Goal: Information Seeking & Learning: Understand process/instructions

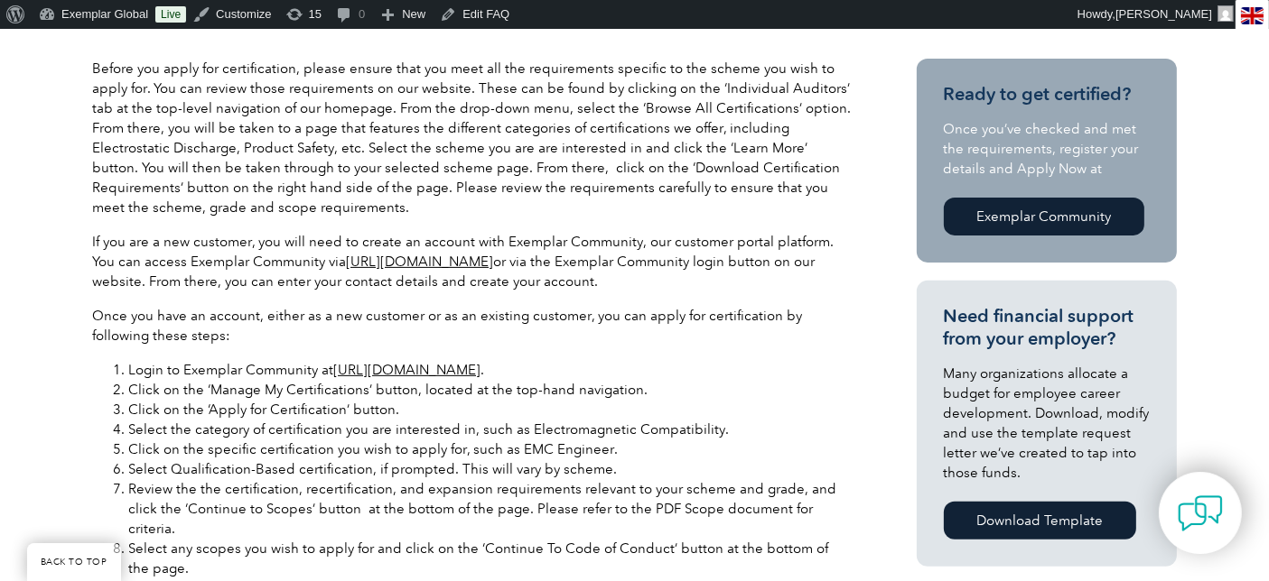
scroll to position [401, 0]
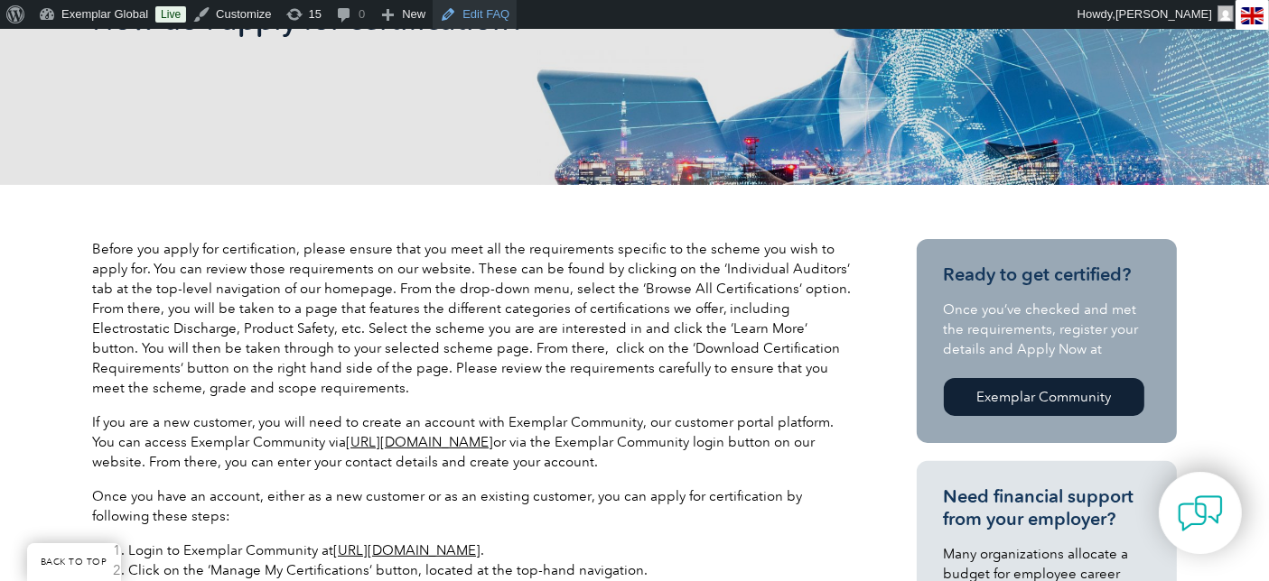
click at [476, 19] on link "Edit FAQ" at bounding box center [474, 14] width 84 height 29
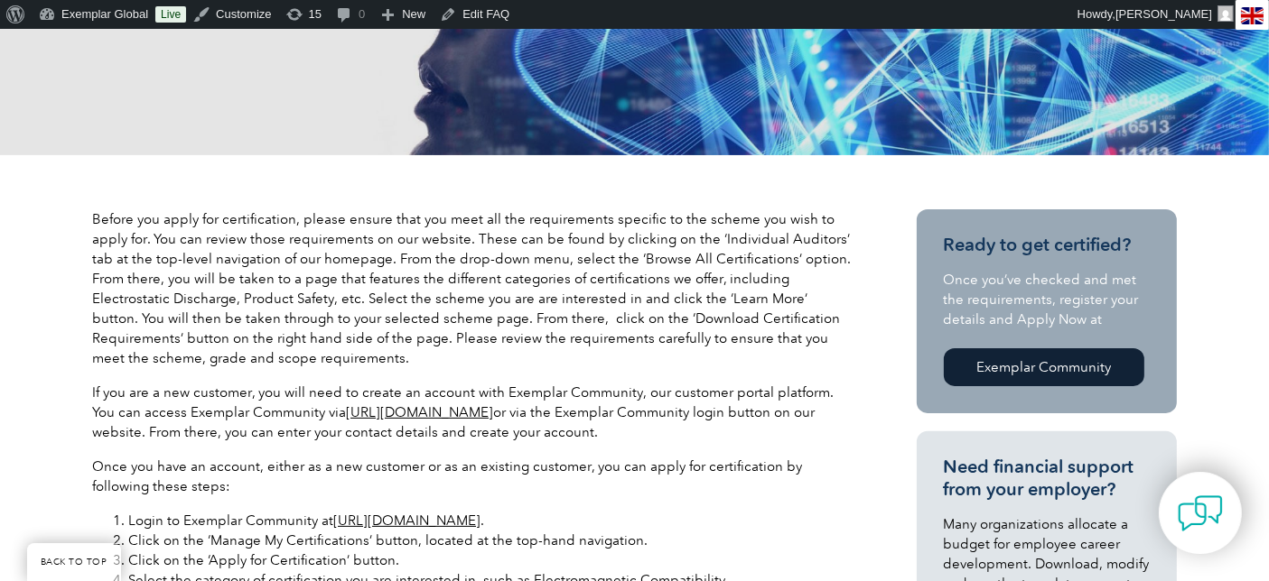
scroll to position [401, 0]
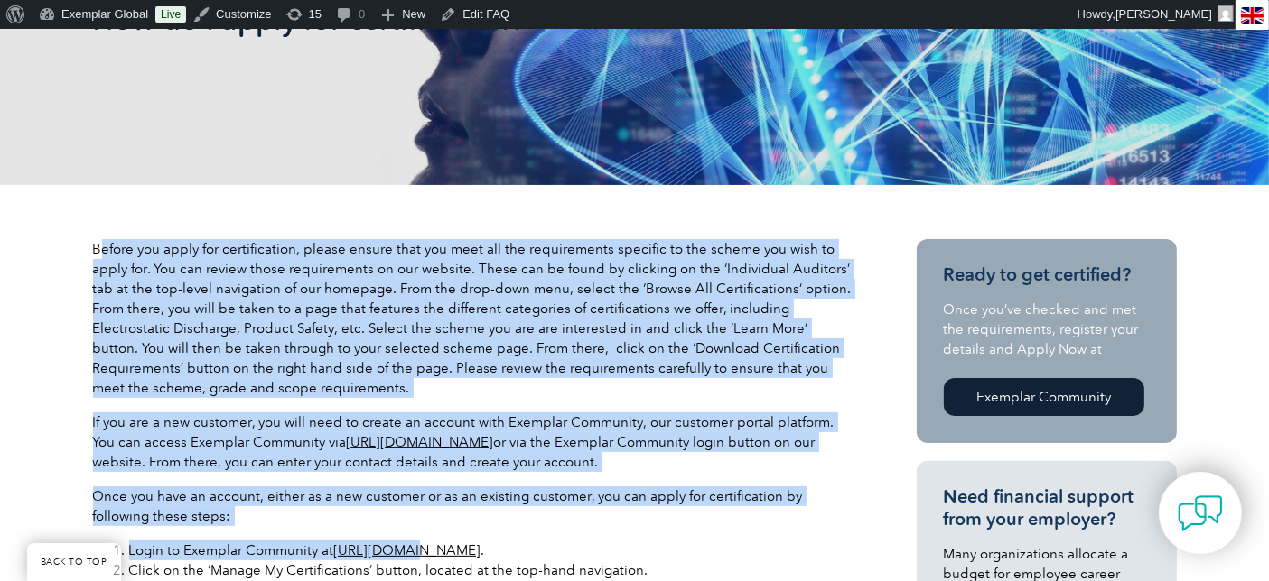
drag, startPoint x: 100, startPoint y: 241, endPoint x: 400, endPoint y: 548, distance: 429.1
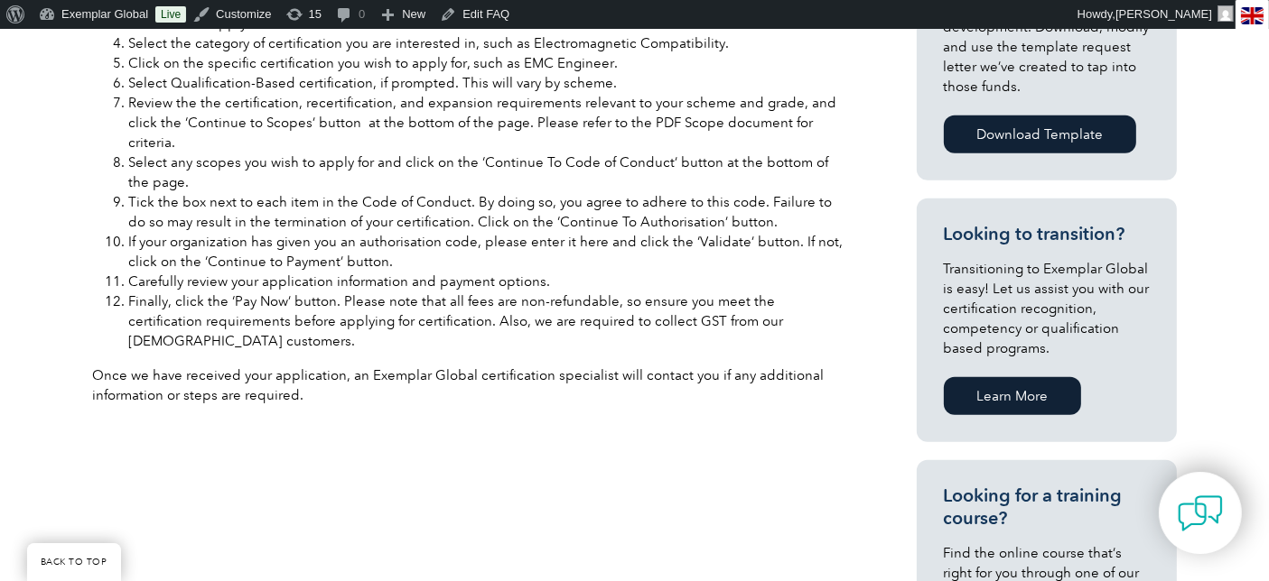
scroll to position [802, 0]
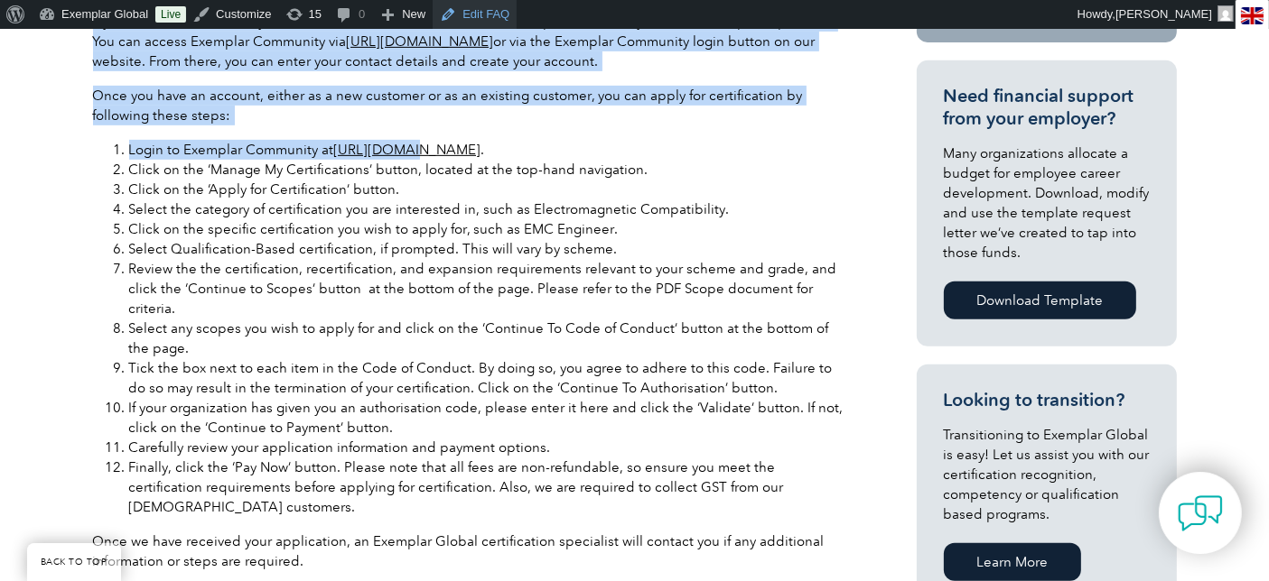
click at [474, 16] on link "Edit FAQ" at bounding box center [474, 14] width 84 height 29
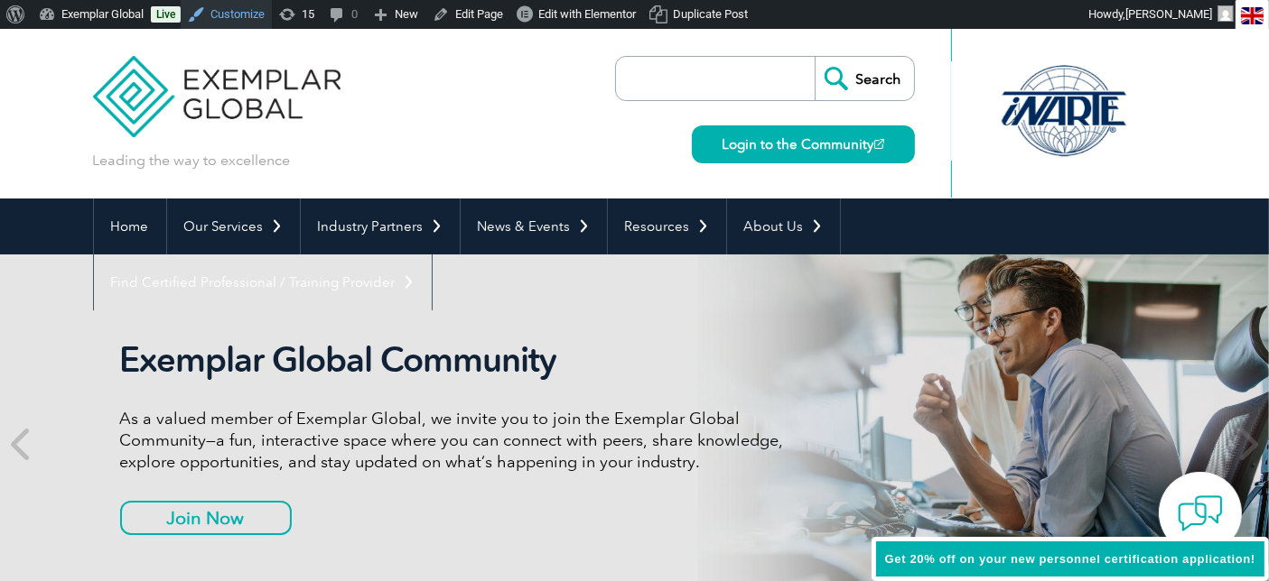
click at [228, 17] on link "Customize" at bounding box center [226, 14] width 91 height 29
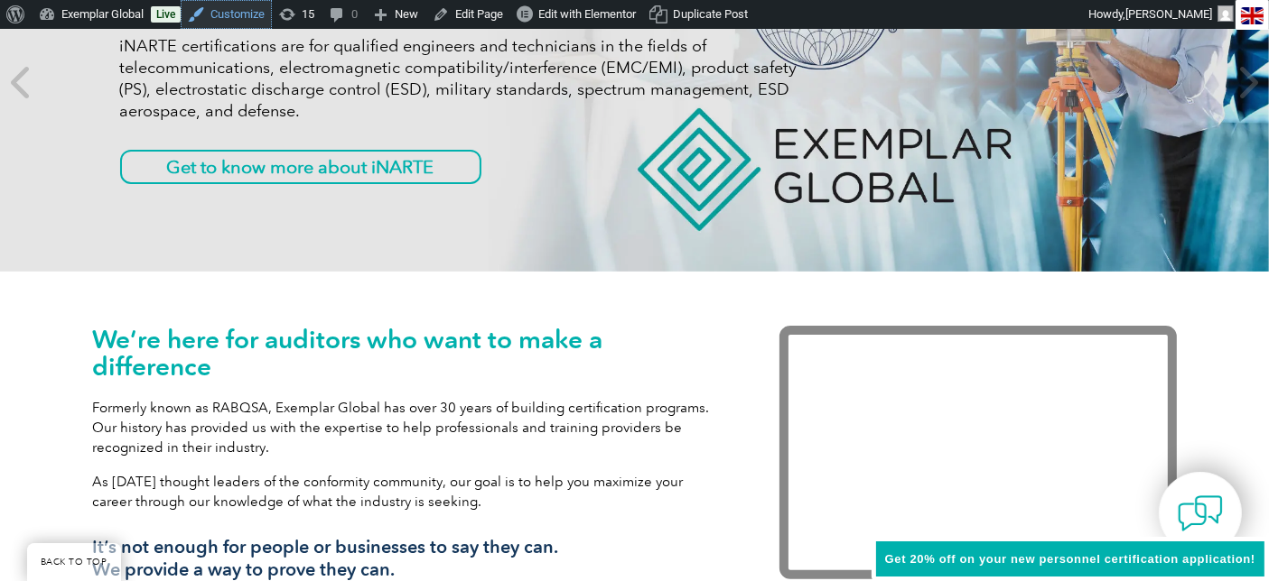
scroll to position [401, 0]
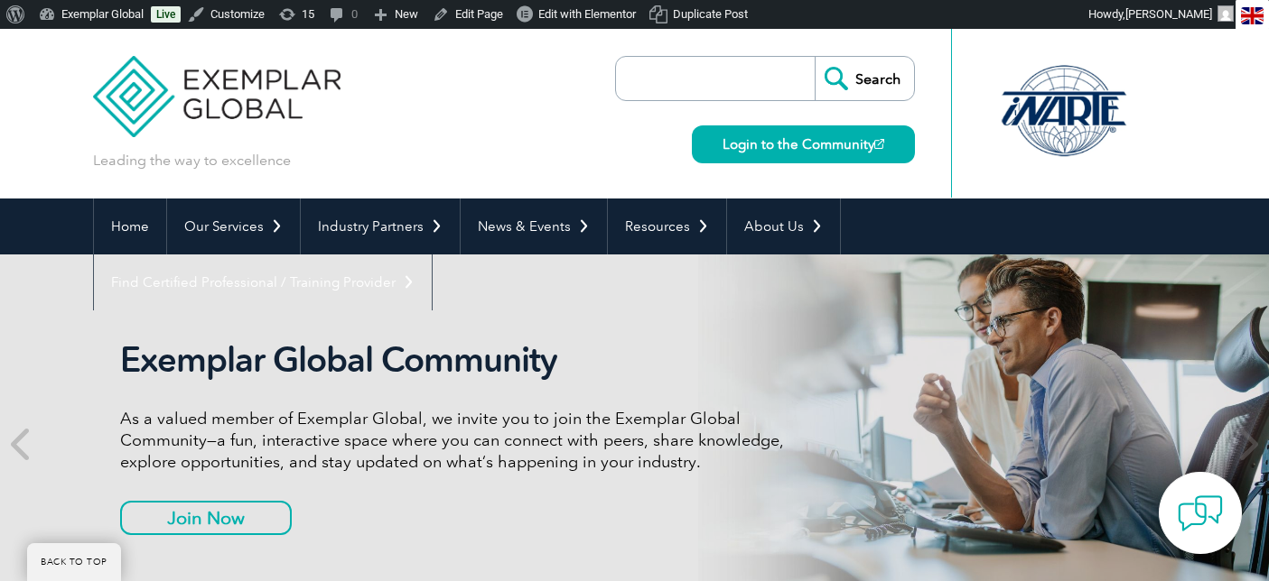
scroll to position [467, 0]
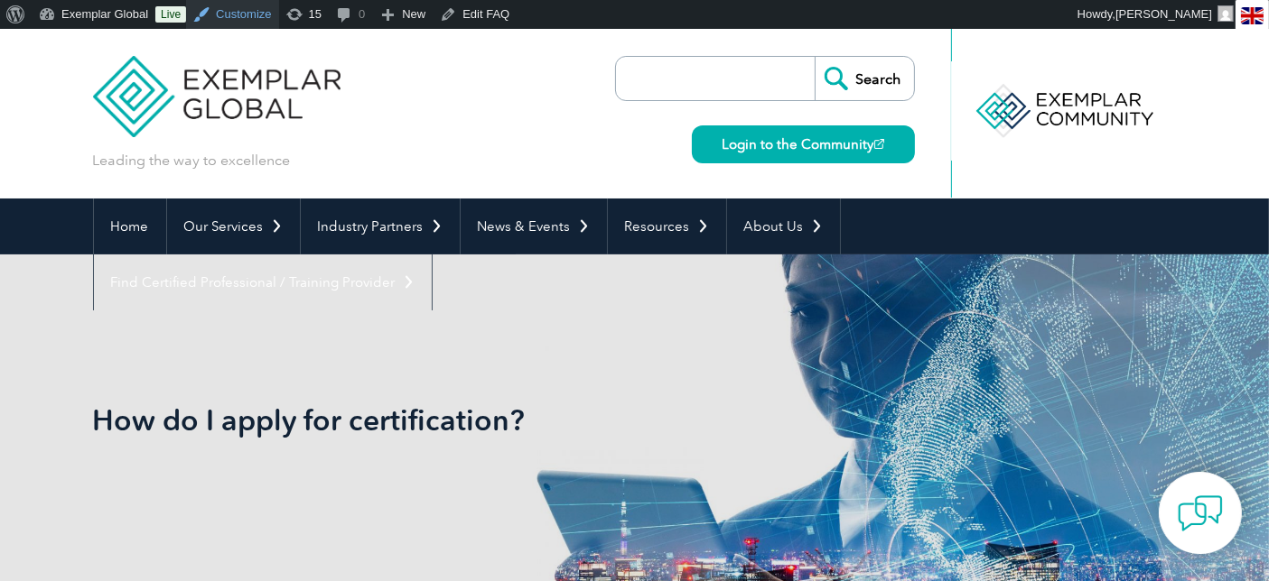
click at [239, 11] on link "Customize" at bounding box center [232, 14] width 92 height 29
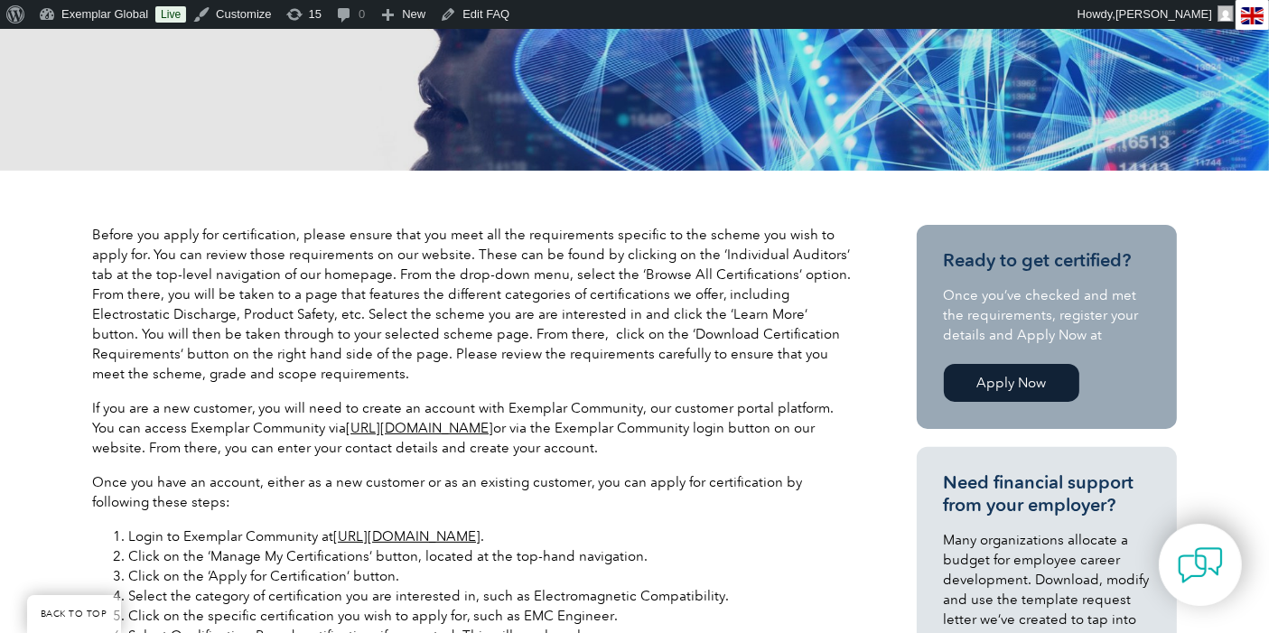
scroll to position [501, 0]
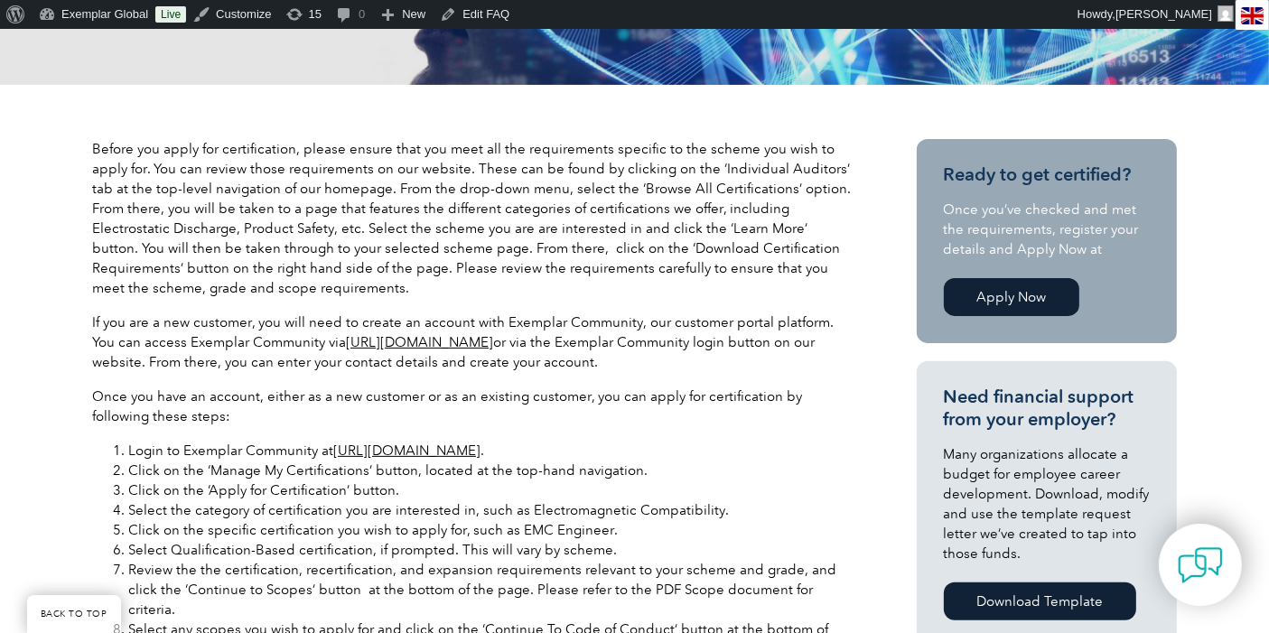
click at [1029, 296] on link "Apply Now" at bounding box center [1011, 297] width 135 height 38
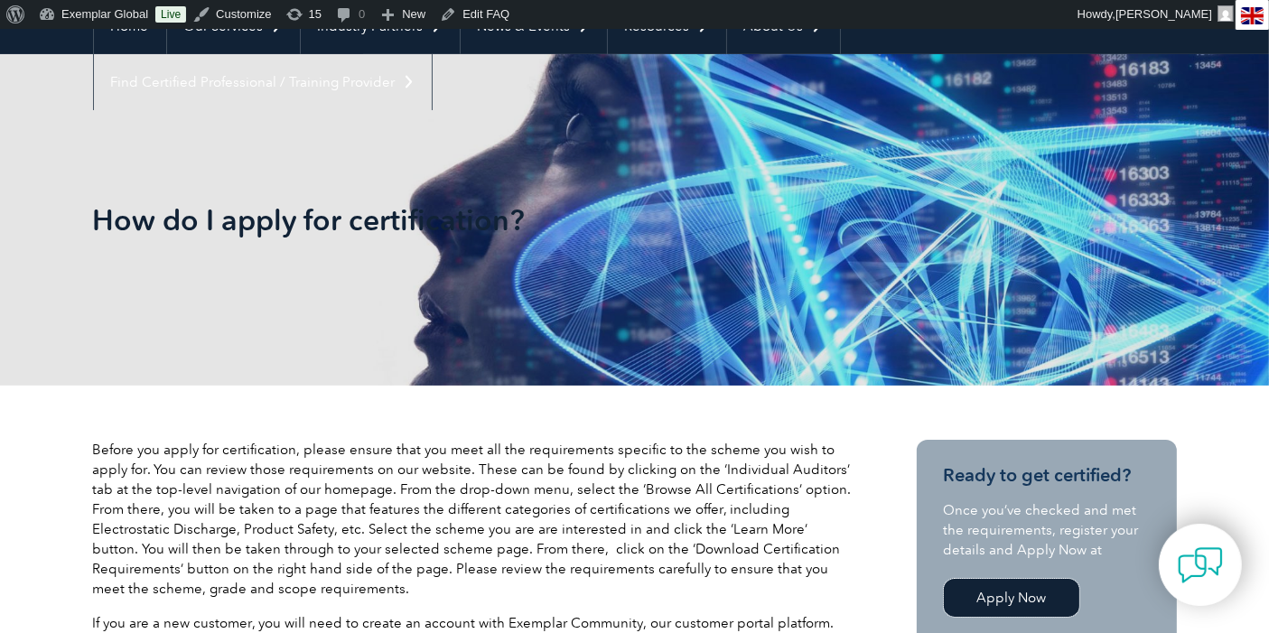
scroll to position [100, 0]
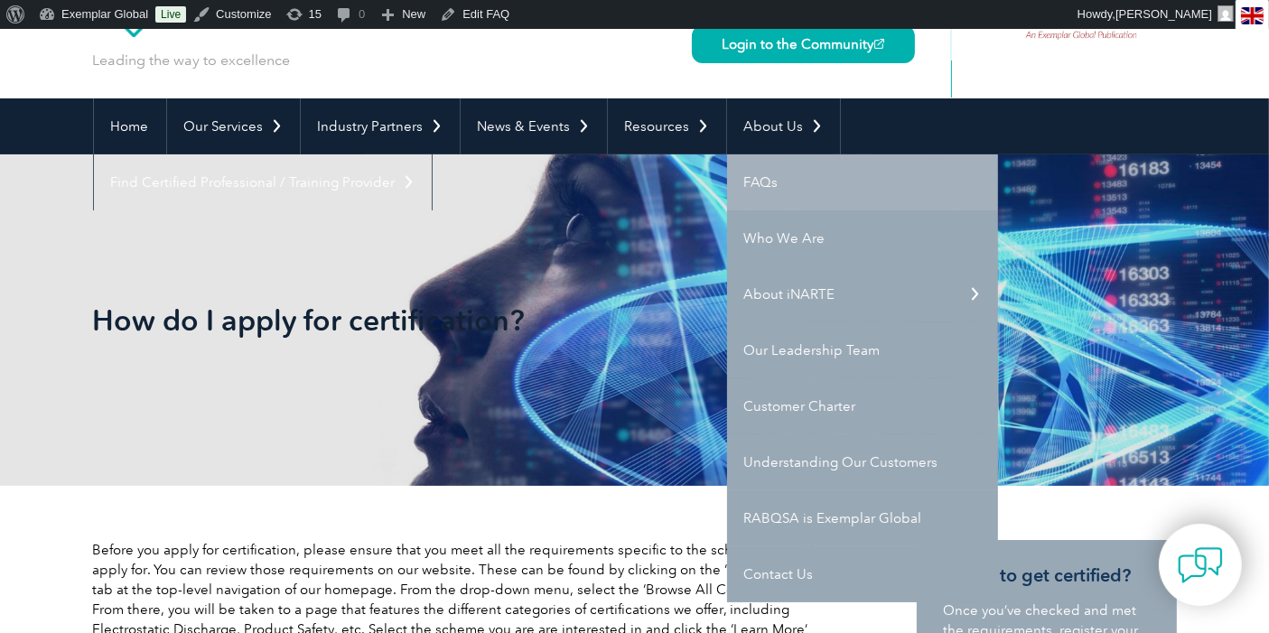
click at [757, 179] on link "FAQs" at bounding box center [862, 182] width 271 height 56
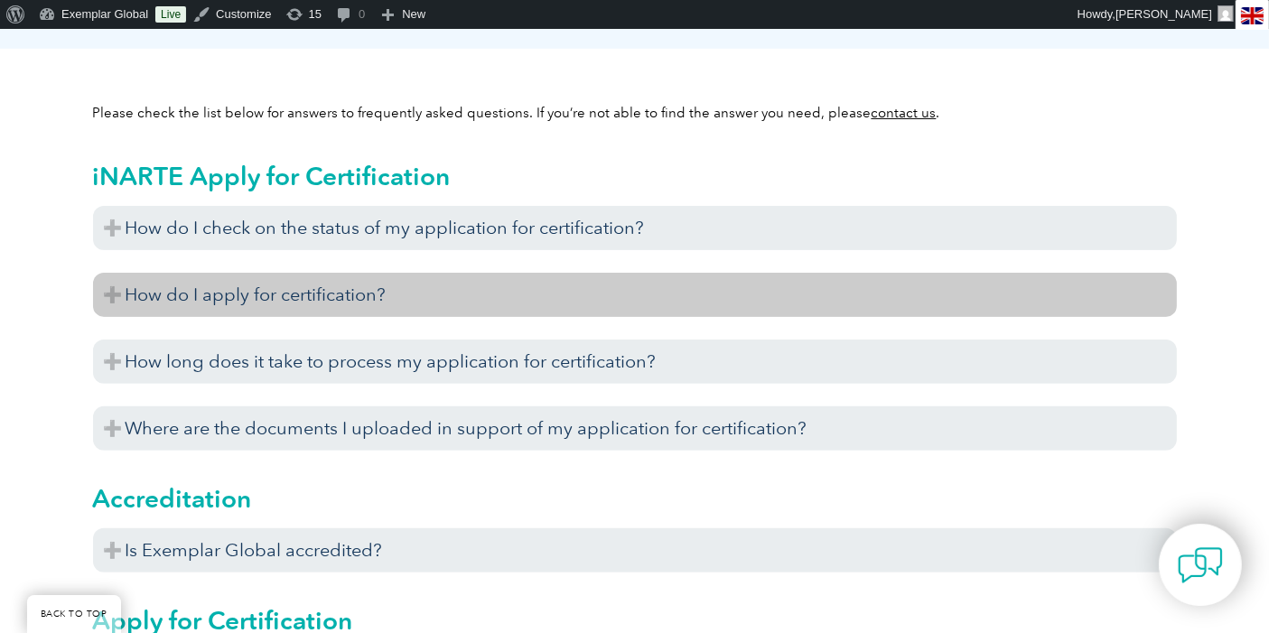
scroll to position [601, 0]
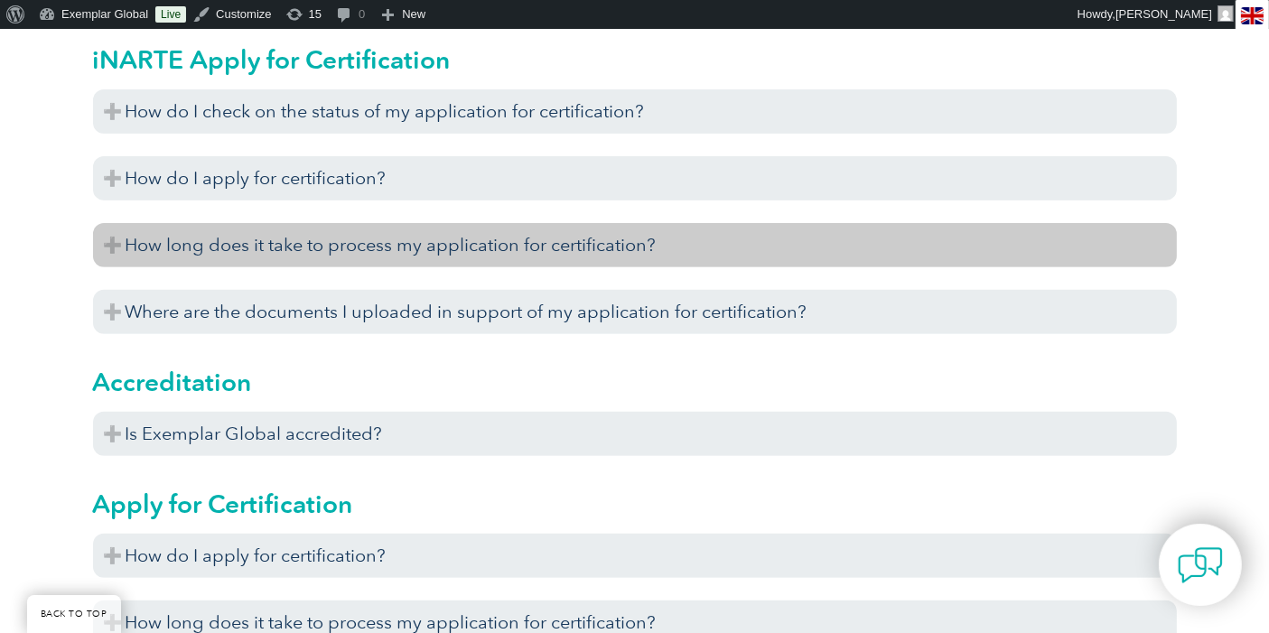
click at [286, 240] on h3 "How long does it take to process my application for certification?" at bounding box center [634, 245] width 1083 height 44
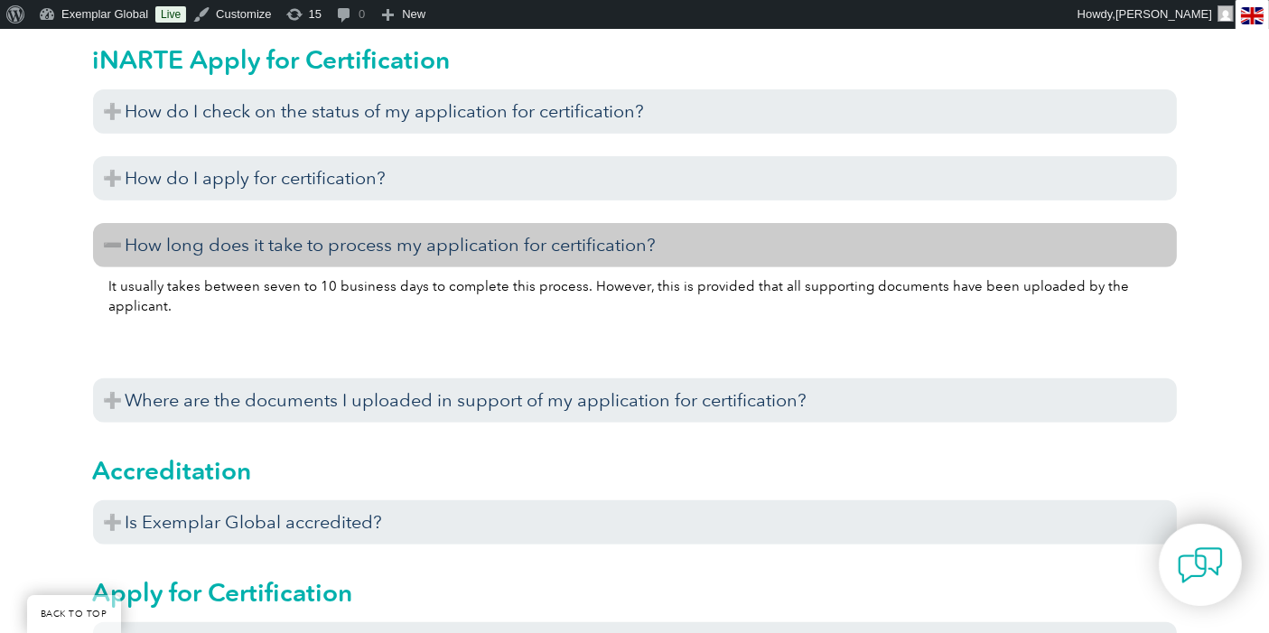
click at [271, 248] on h3 "How long does it take to process my application for certification?" at bounding box center [634, 245] width 1083 height 44
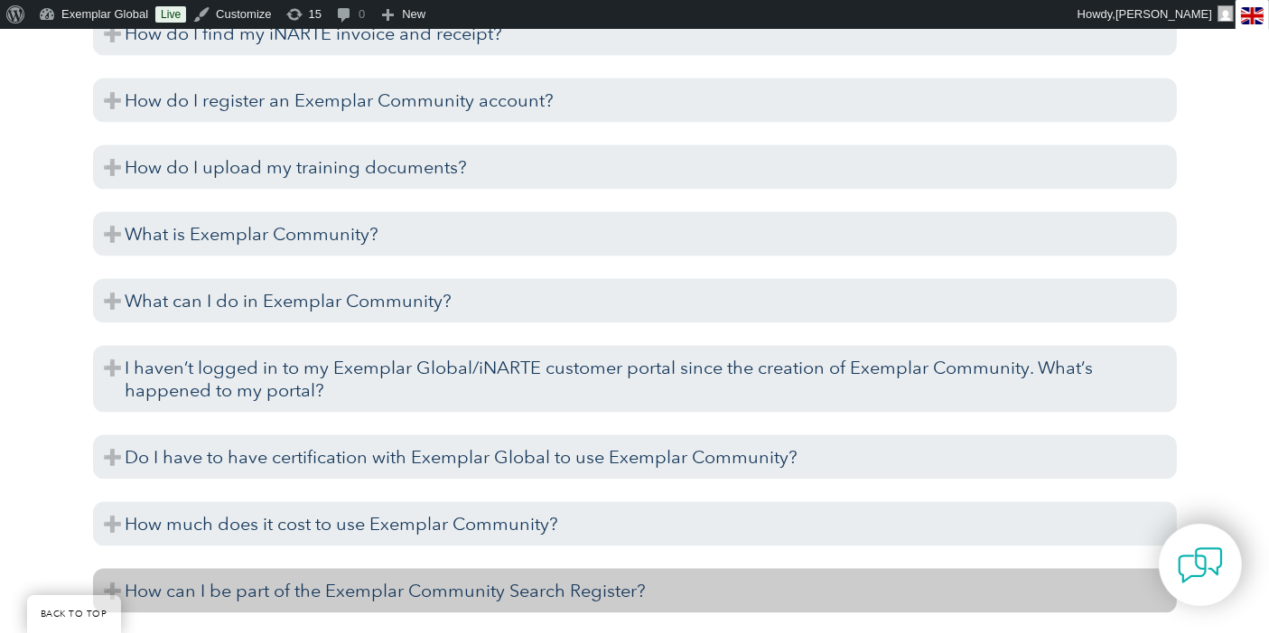
scroll to position [2507, 0]
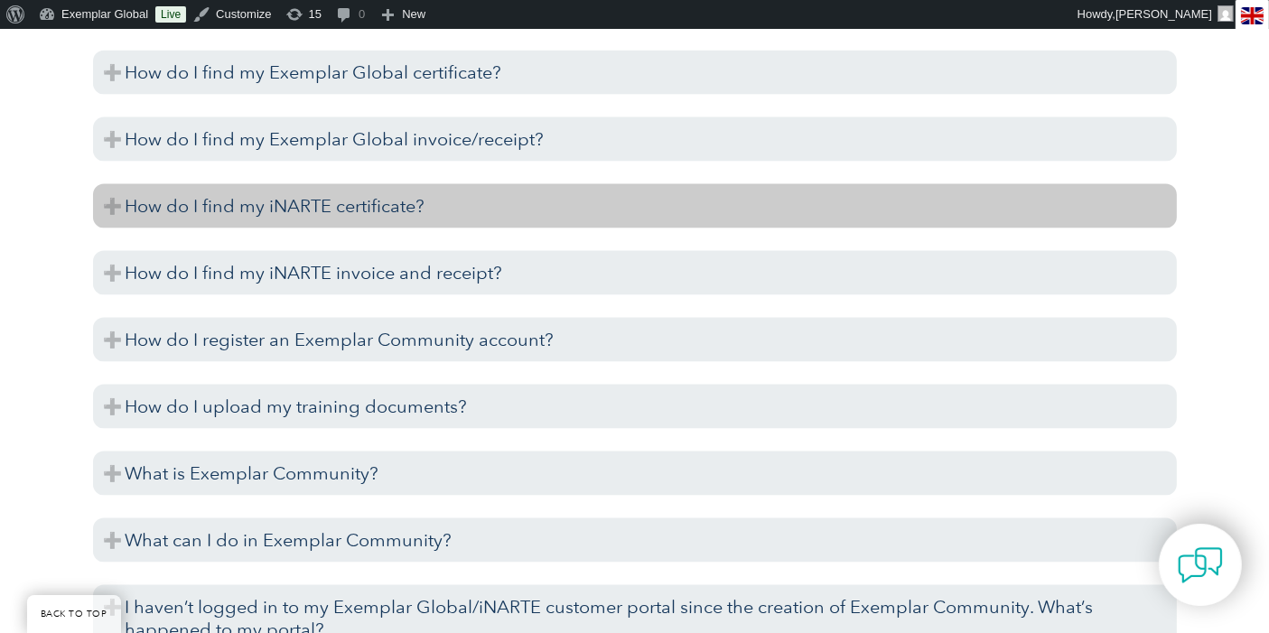
click at [389, 202] on h3 "How do I find my iNARTE certificate?" at bounding box center [634, 206] width 1083 height 44
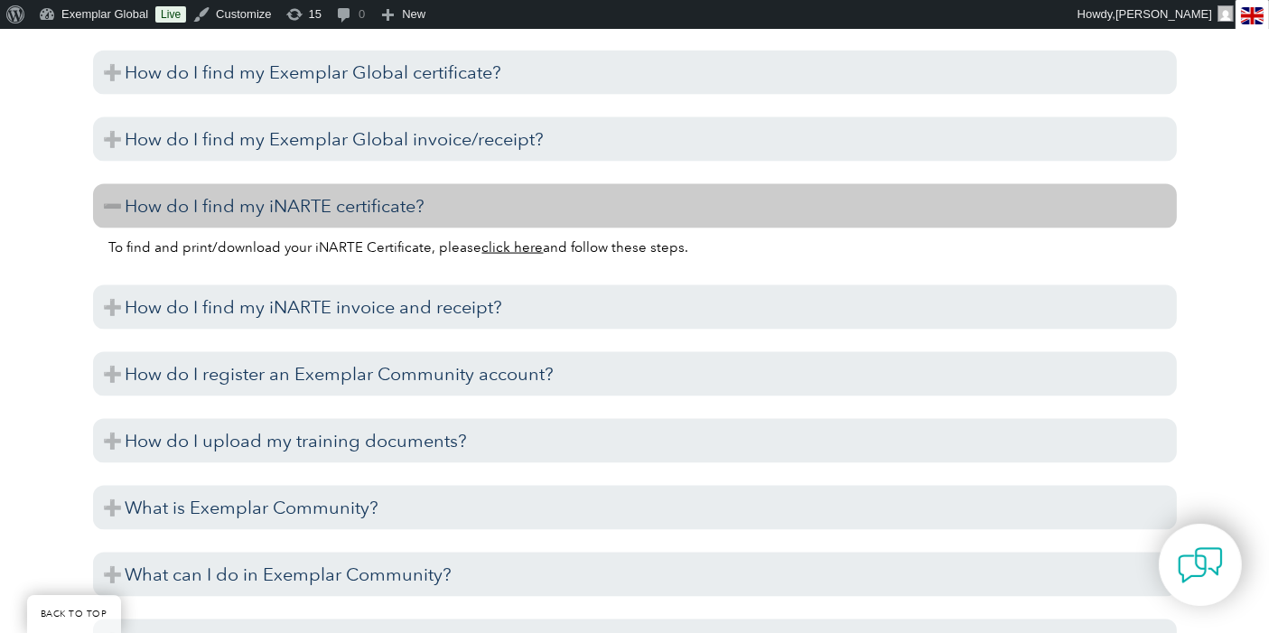
click at [392, 202] on h3 "How do I find my iNARTE certificate?" at bounding box center [634, 206] width 1083 height 44
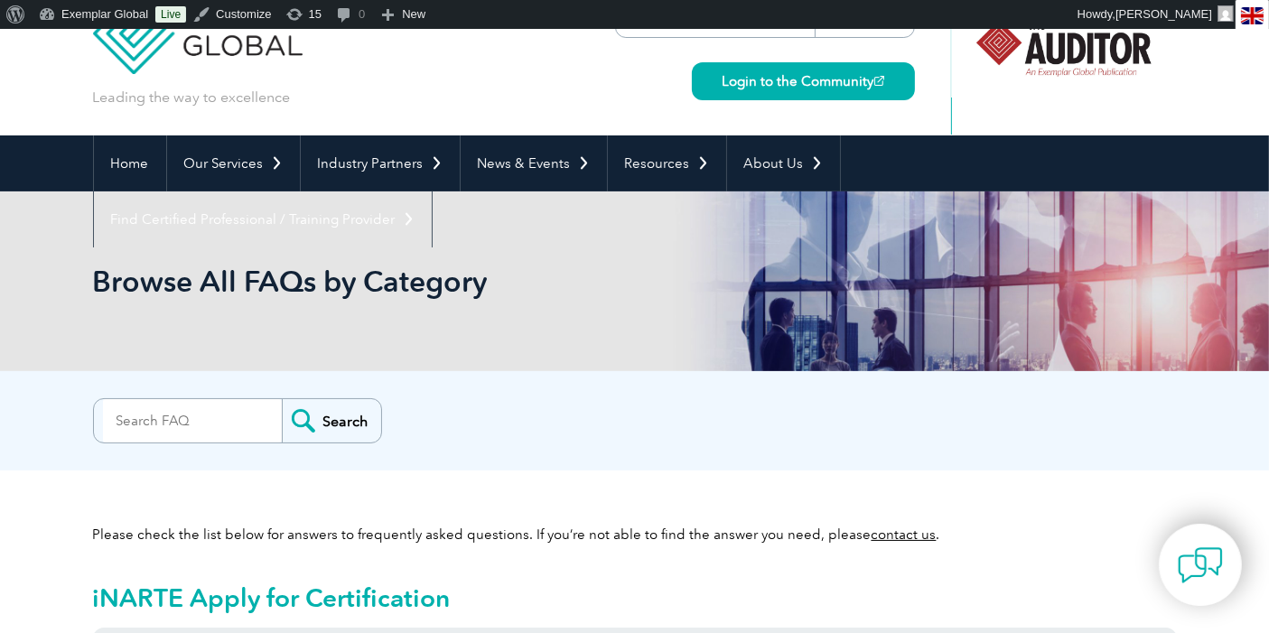
scroll to position [0, 0]
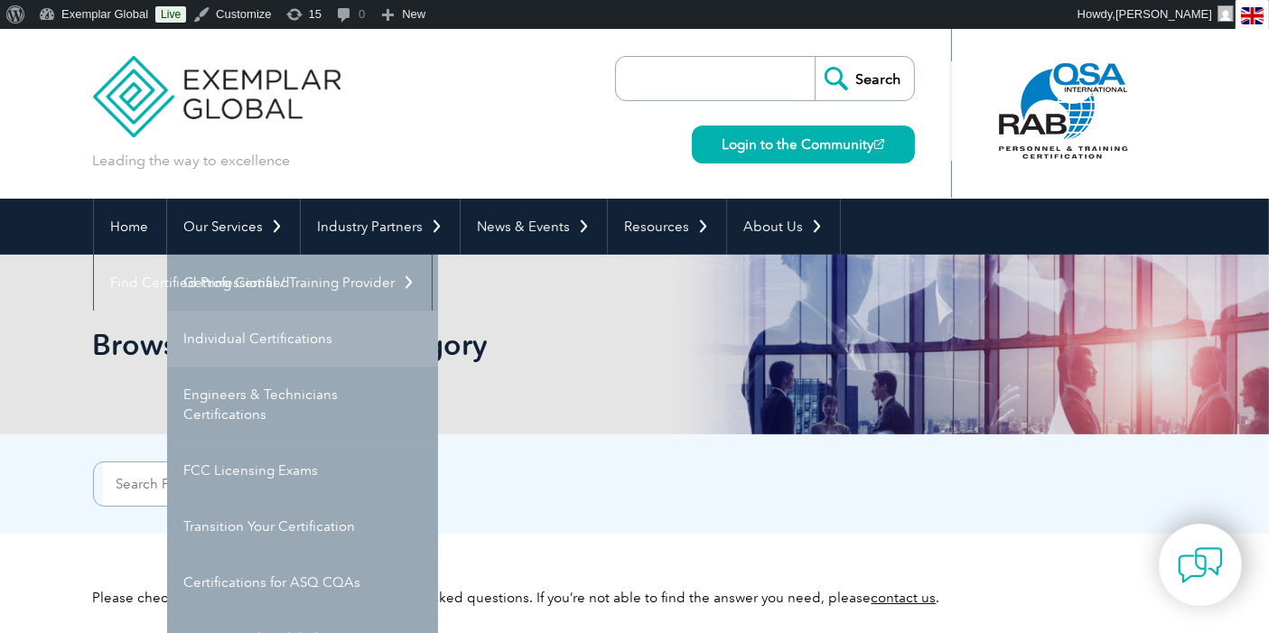
click at [239, 330] on link "Individual Certifications" at bounding box center [302, 339] width 271 height 56
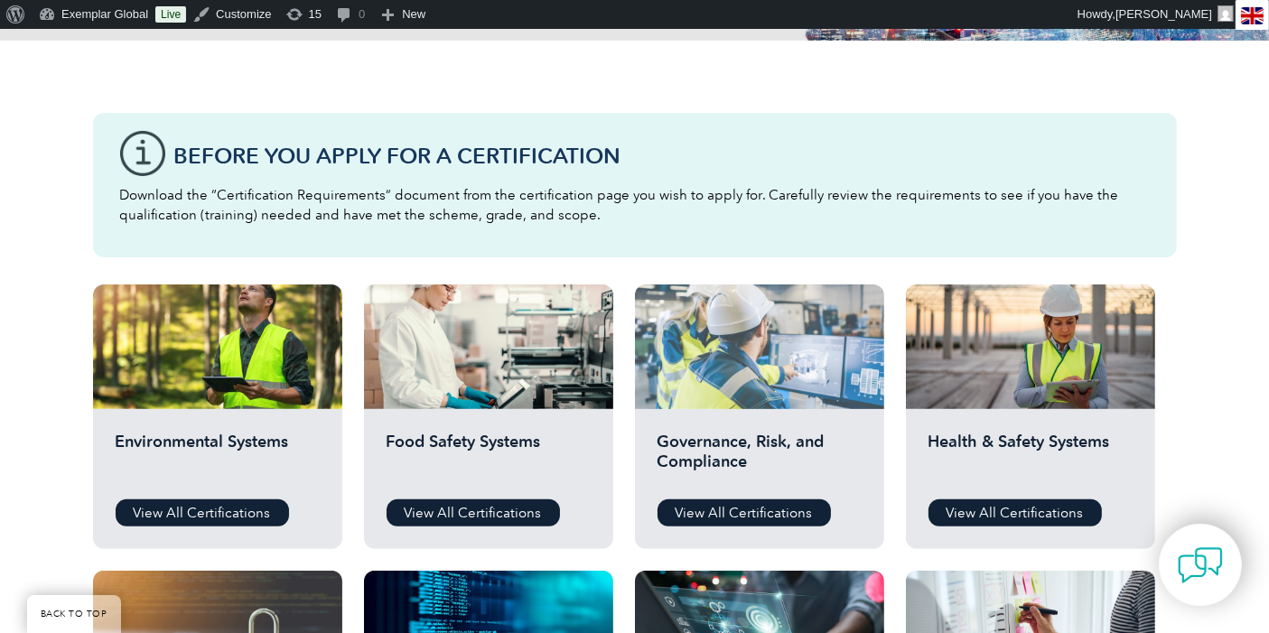
scroll to position [501, 0]
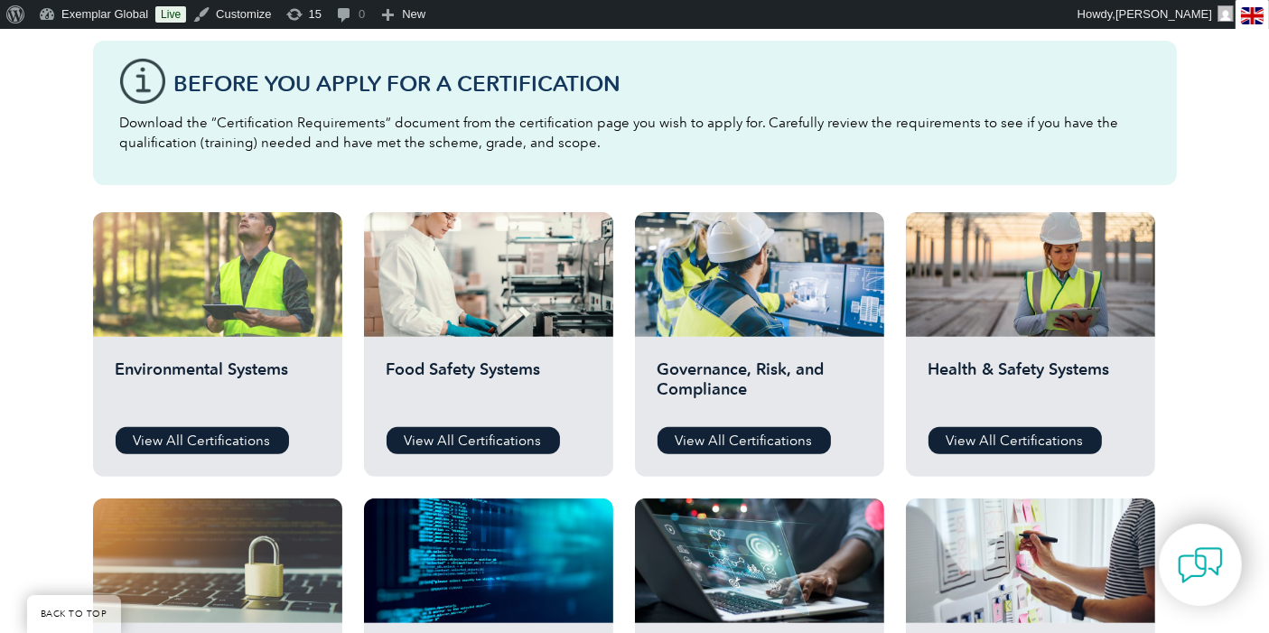
click at [239, 276] on div at bounding box center [217, 274] width 249 height 125
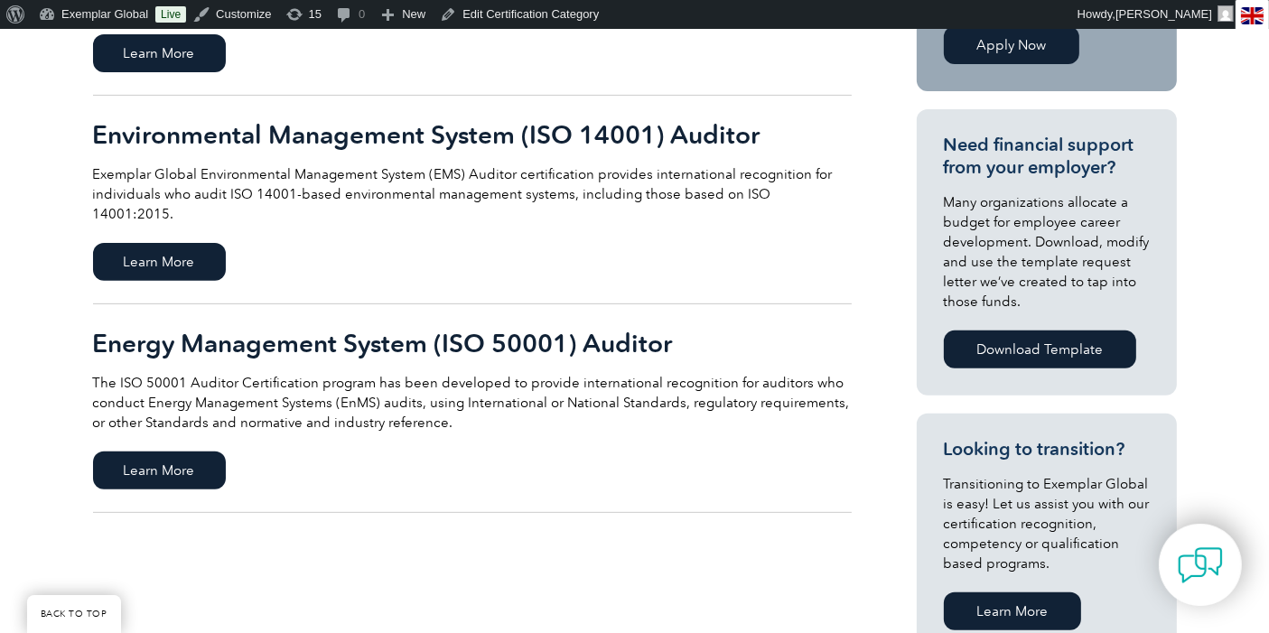
scroll to position [301, 0]
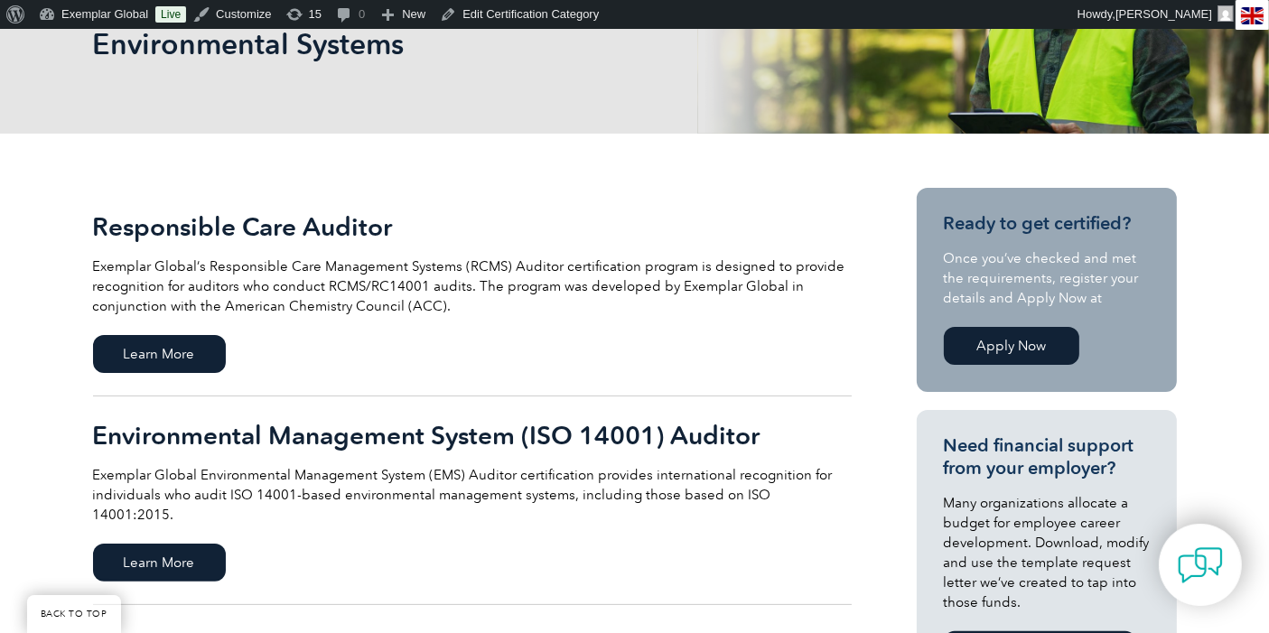
click at [1003, 344] on link "Apply Now" at bounding box center [1011, 346] width 135 height 38
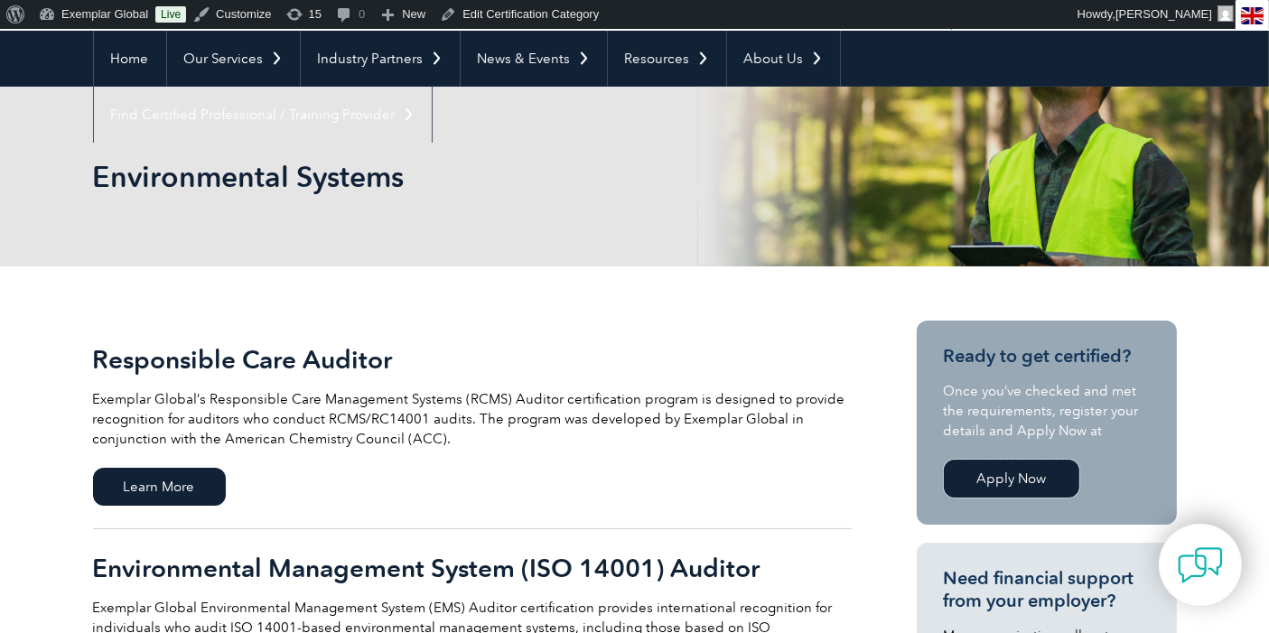
scroll to position [200, 0]
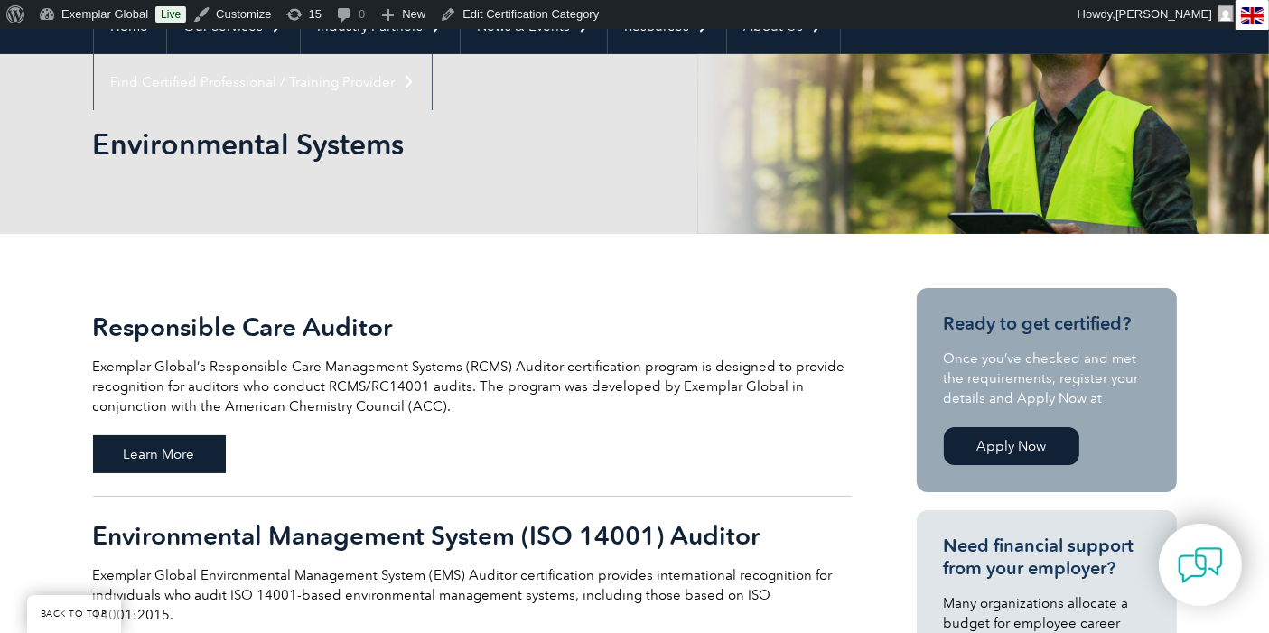
click at [178, 451] on span "Learn More" at bounding box center [159, 454] width 133 height 38
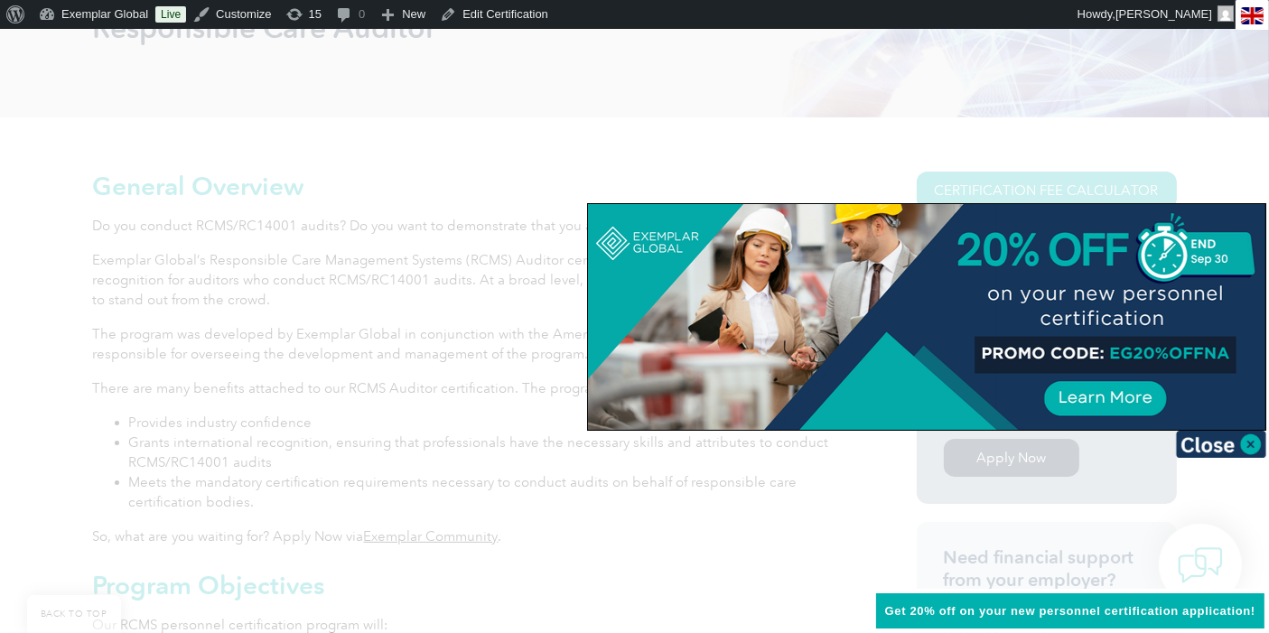
scroll to position [401, 0]
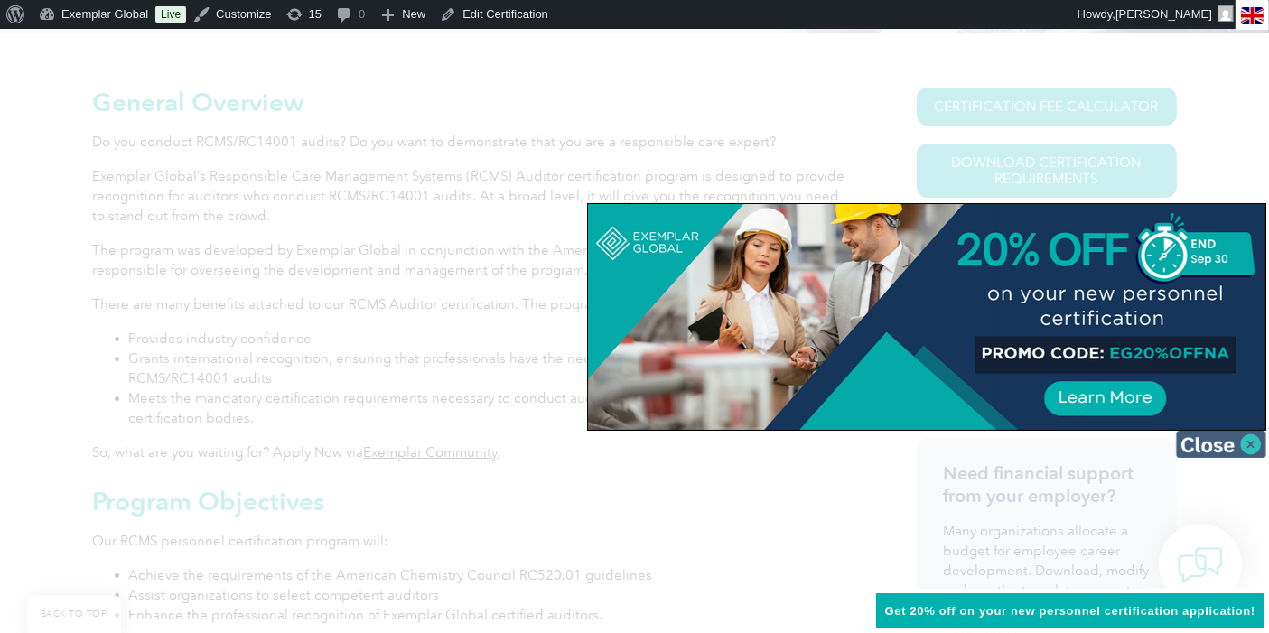
click at [1226, 447] on img at bounding box center [1221, 444] width 90 height 27
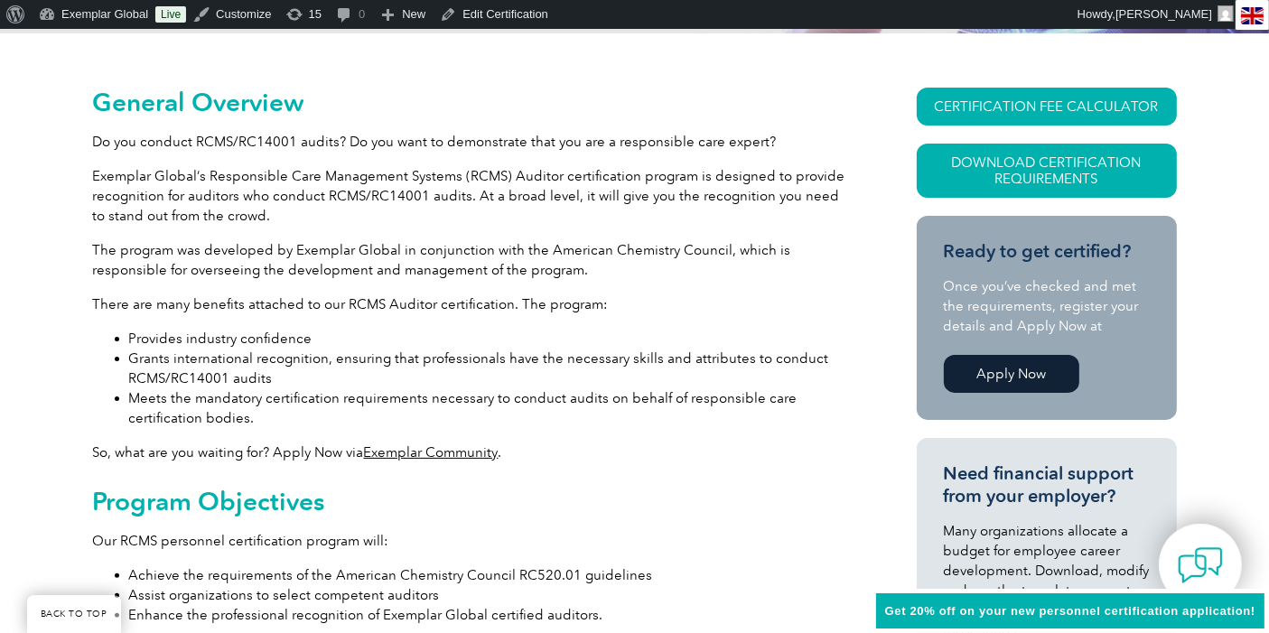
click at [1021, 373] on link "Apply Now" at bounding box center [1011, 374] width 135 height 38
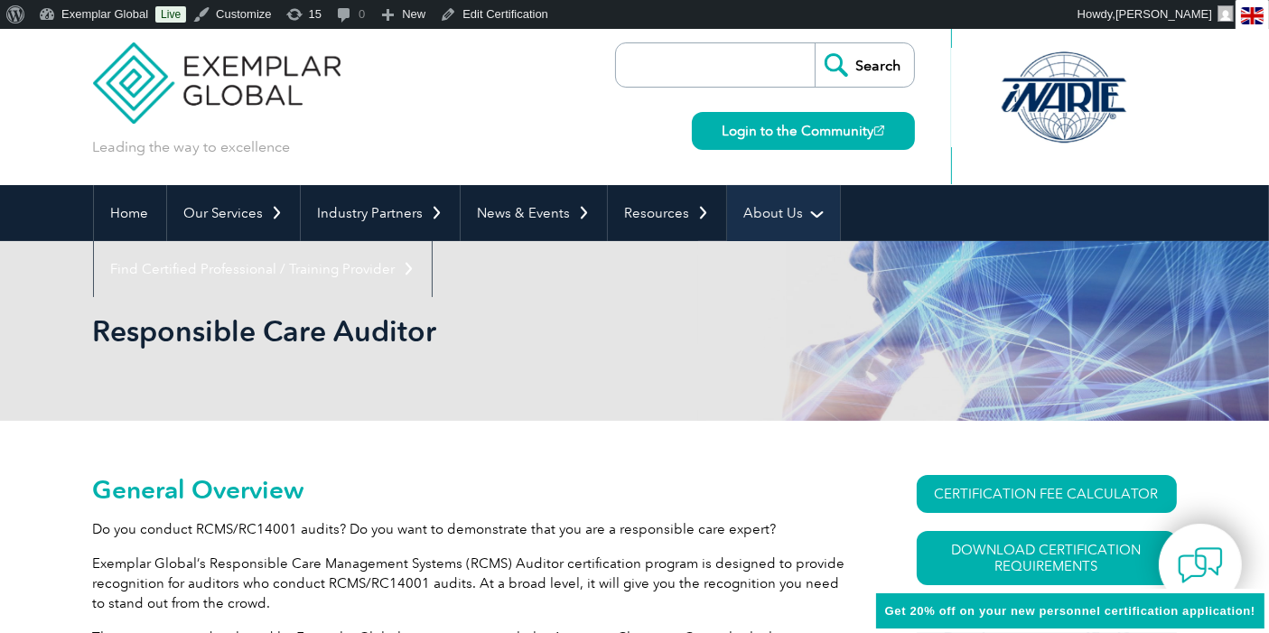
scroll to position [0, 0]
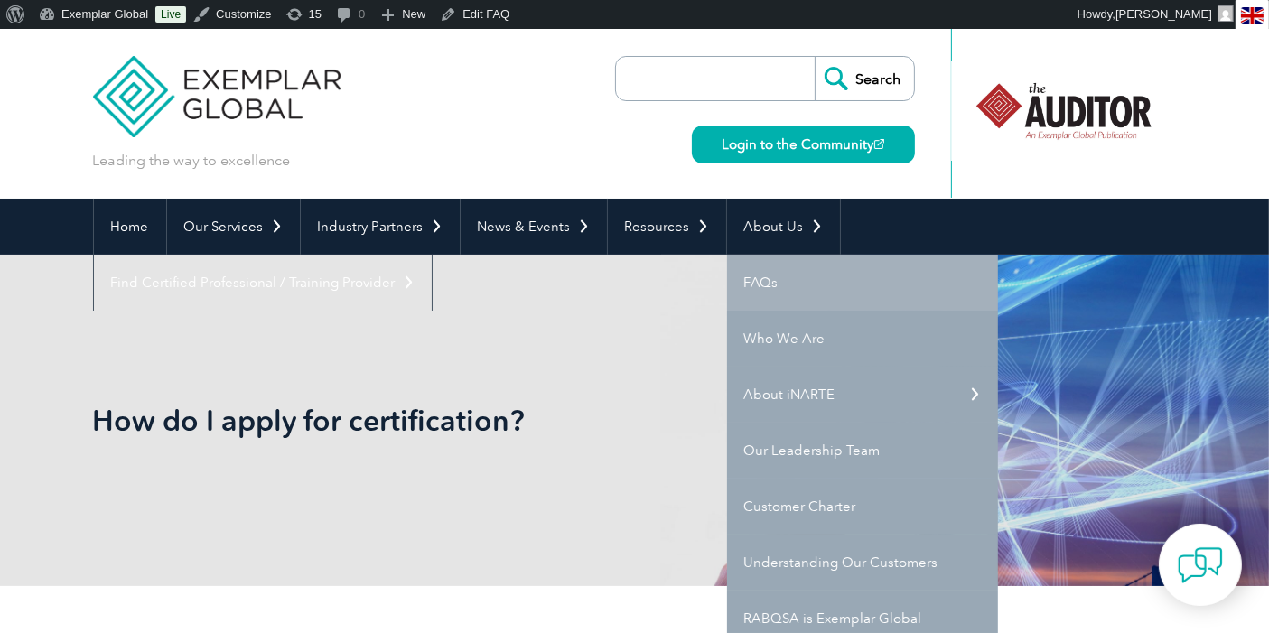
click at [766, 274] on link "FAQs" at bounding box center [862, 283] width 271 height 56
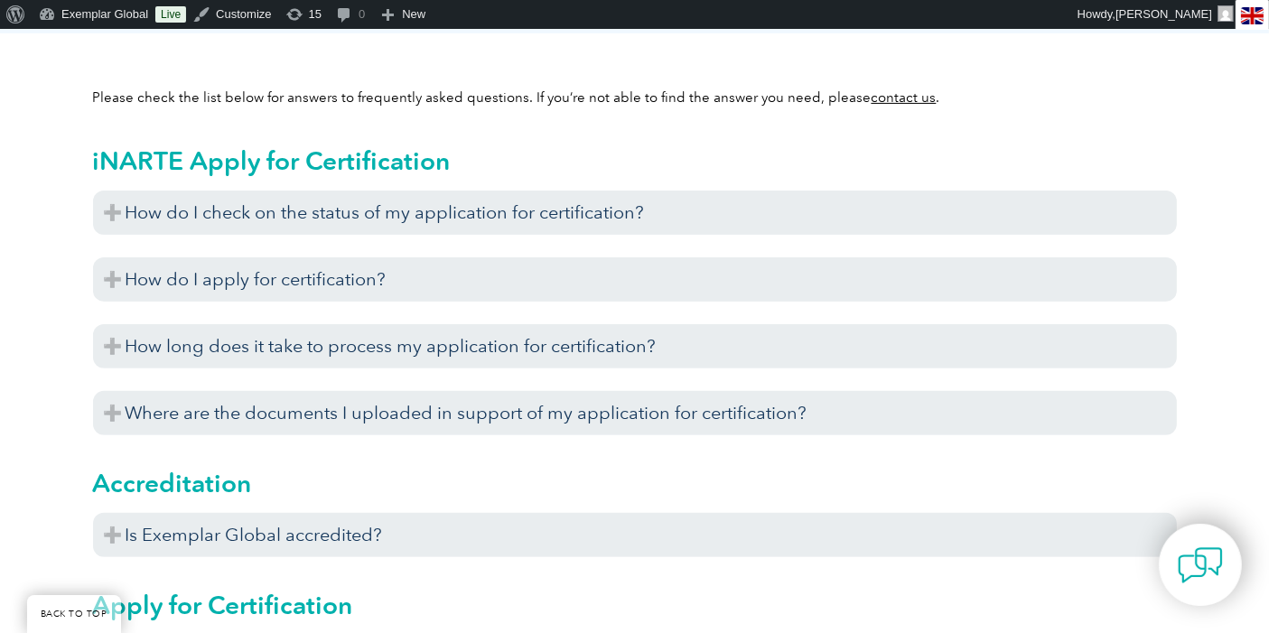
scroll to position [501, 0]
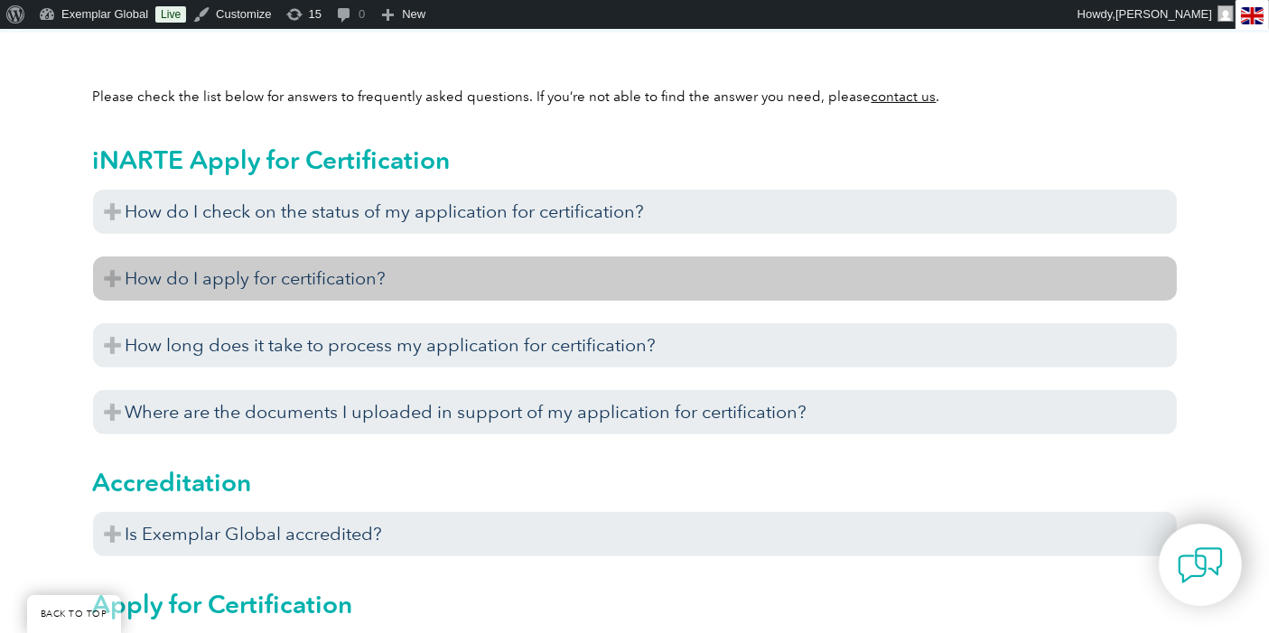
click at [296, 279] on h3 "How do I apply for certification?" at bounding box center [634, 278] width 1083 height 44
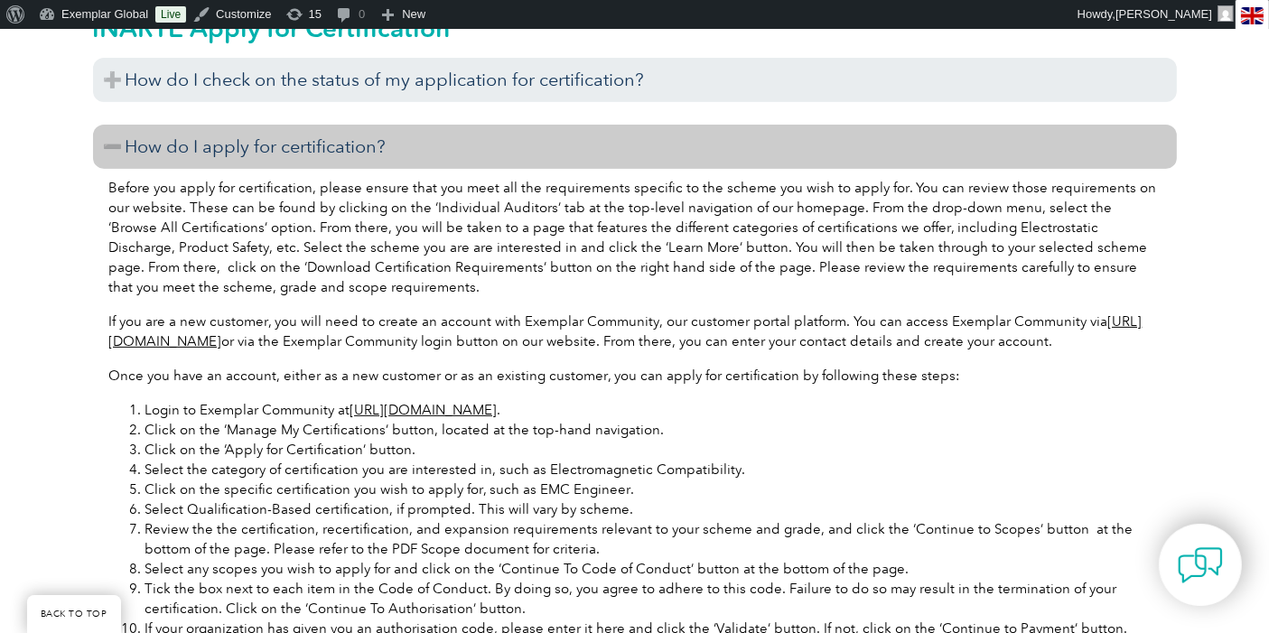
scroll to position [601, 0]
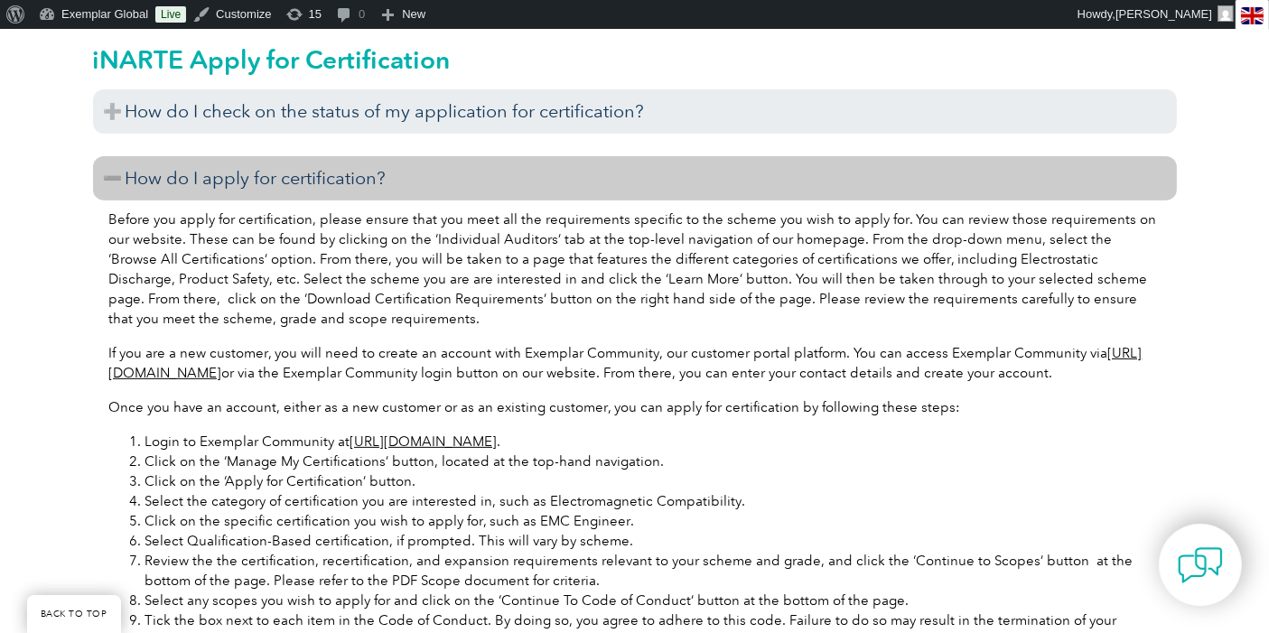
click at [320, 179] on h3 "How do I apply for certification?" at bounding box center [634, 178] width 1083 height 44
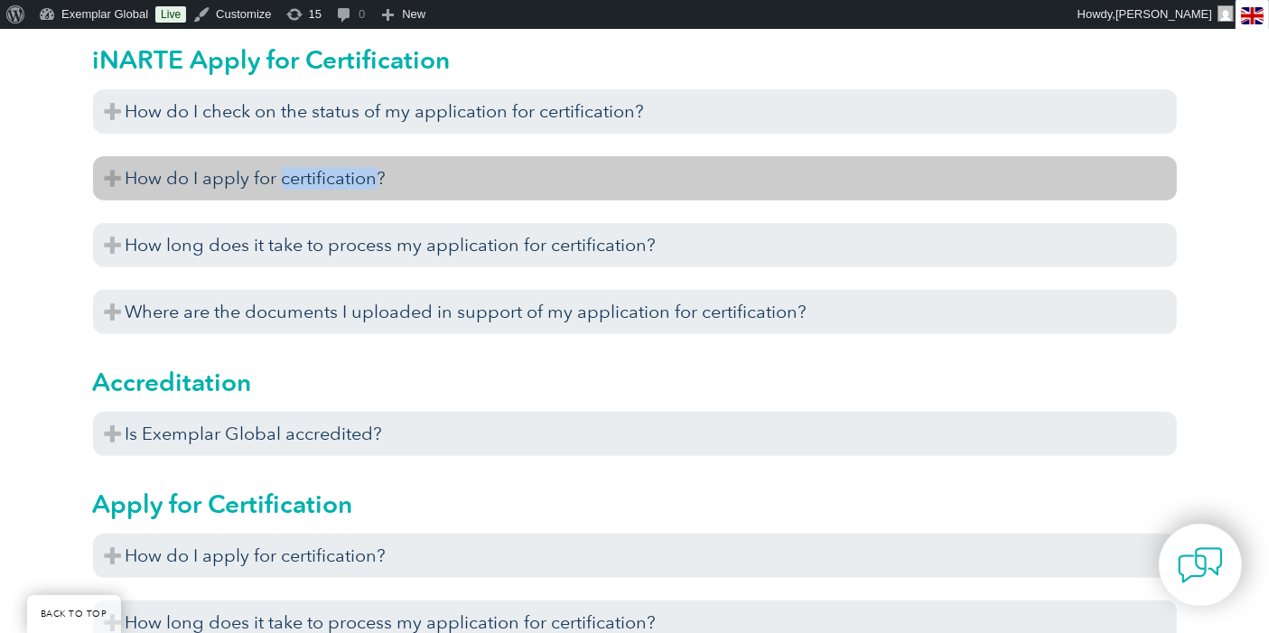
click at [320, 179] on h3 "How do I apply for certification?" at bounding box center [634, 178] width 1083 height 44
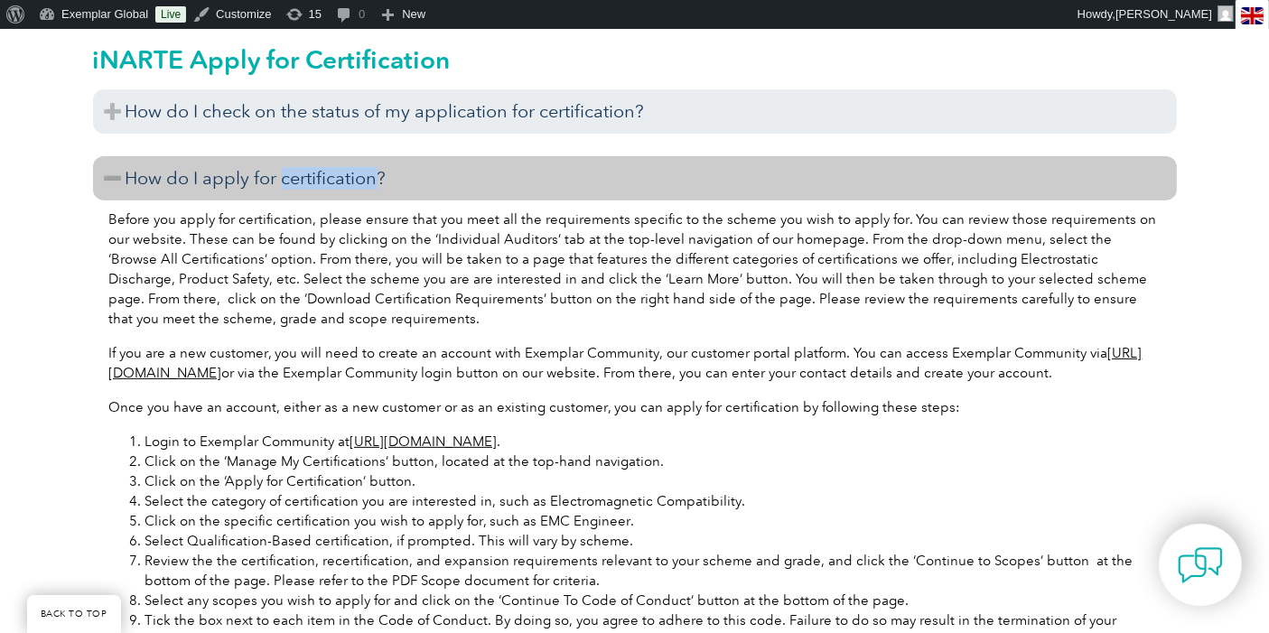
click at [320, 179] on h3 "How do I apply for certification?" at bounding box center [634, 178] width 1083 height 44
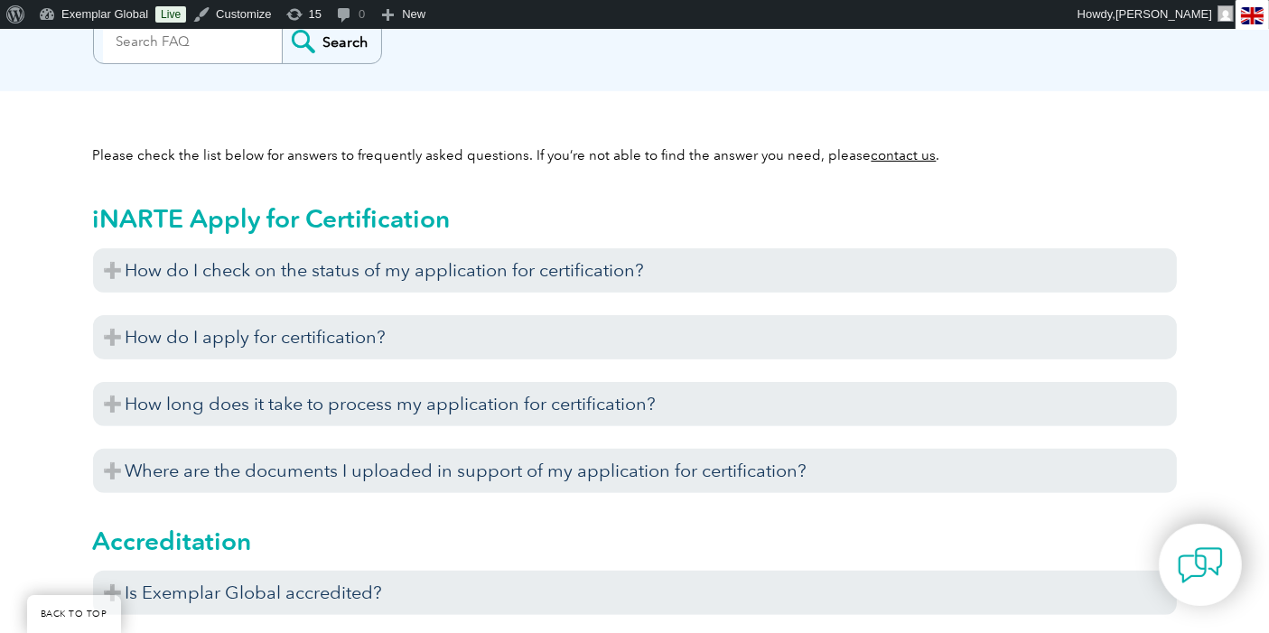
scroll to position [702, 0]
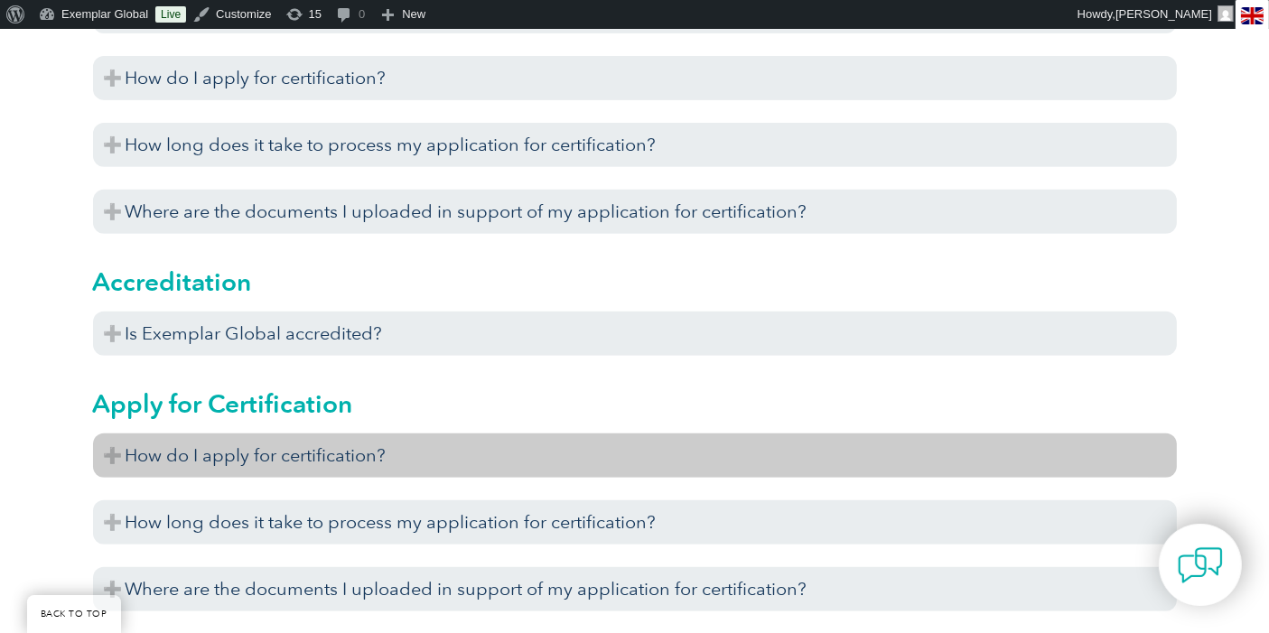
click at [232, 446] on h3 "How do I apply for certification?" at bounding box center [634, 455] width 1083 height 44
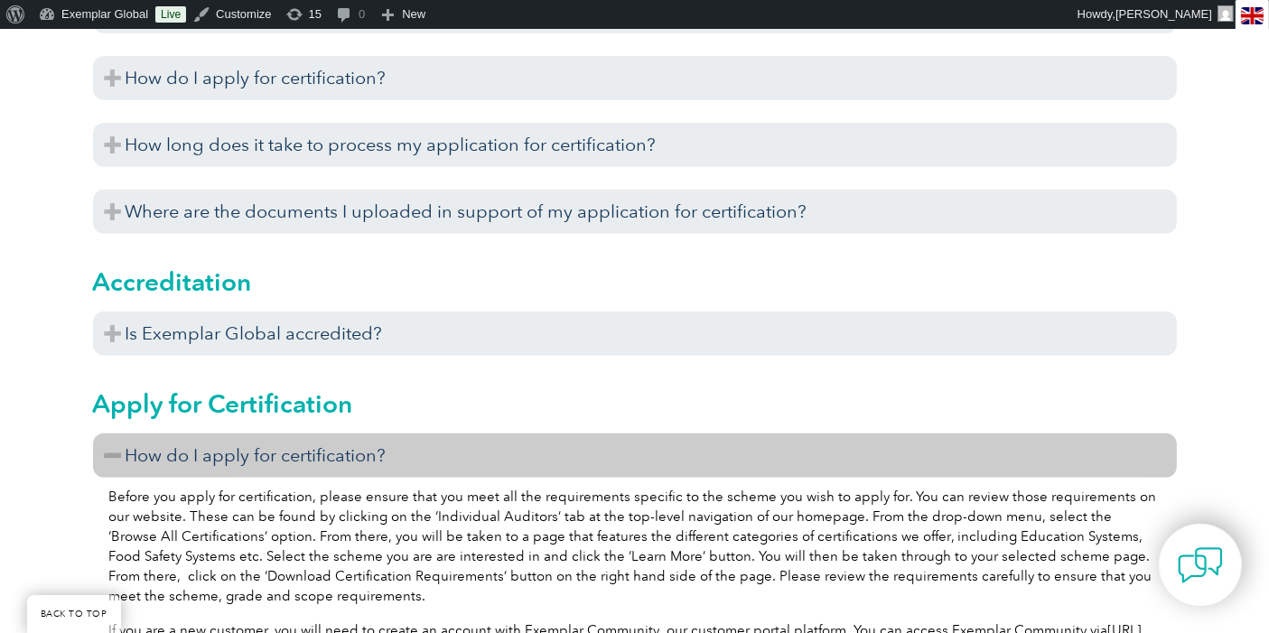
click at [236, 446] on h3 "How do I apply for certification?" at bounding box center [634, 455] width 1083 height 44
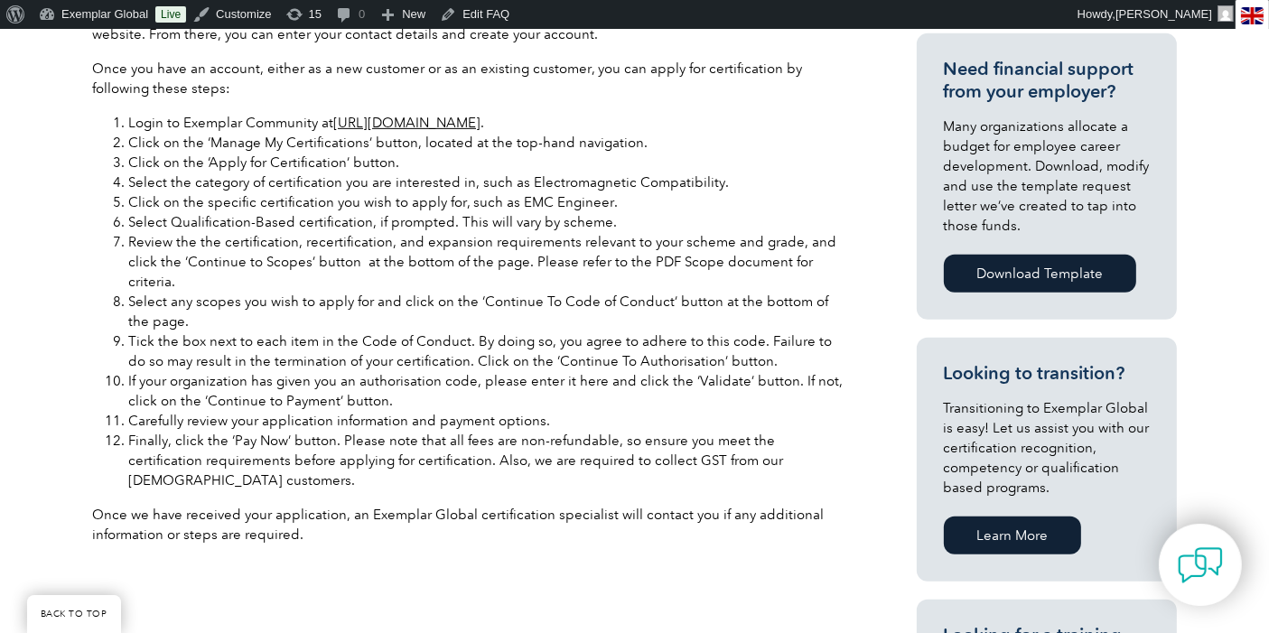
scroll to position [702, 0]
